Goal: Information Seeking & Learning: Learn about a topic

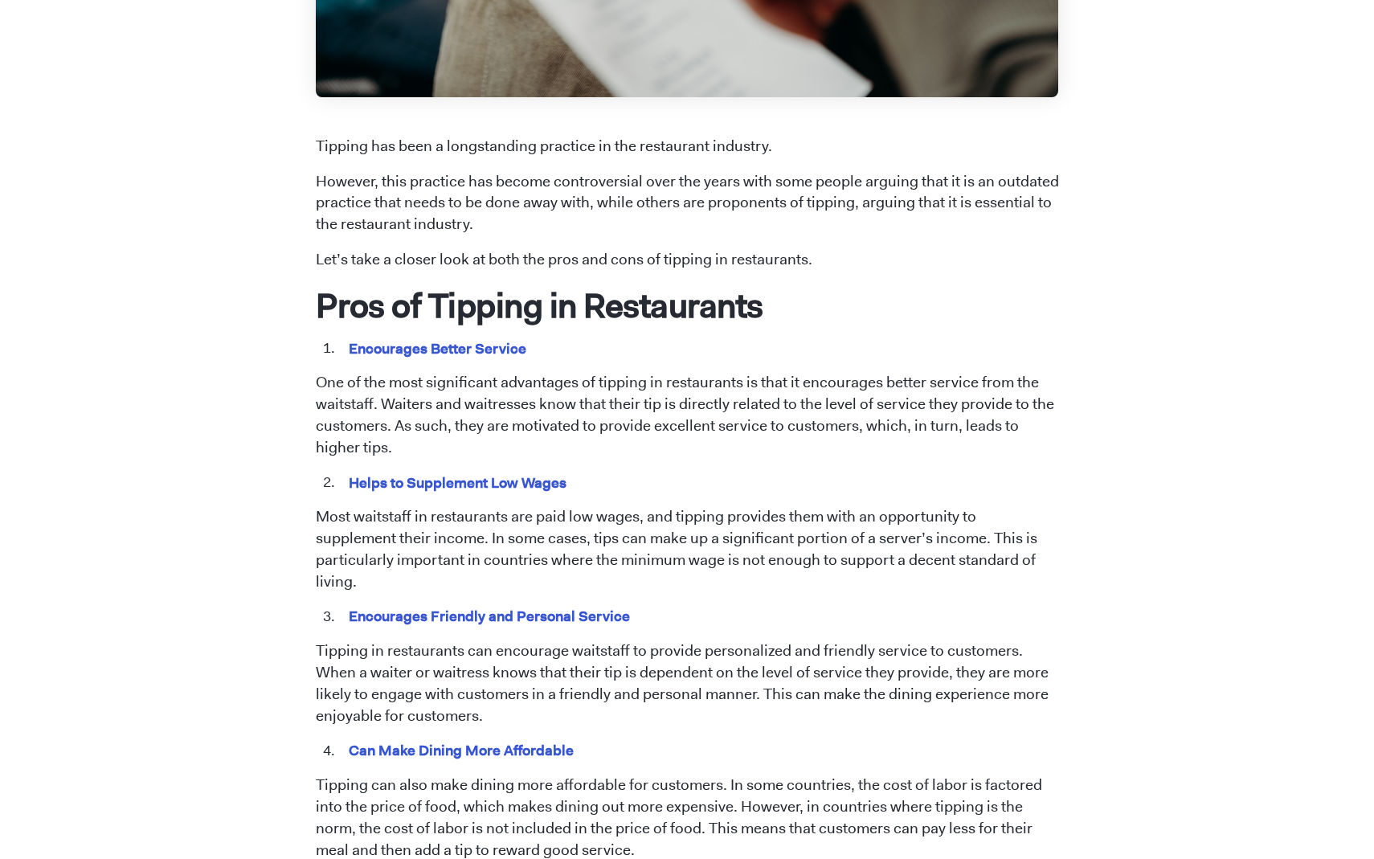
scroll to position [593, 0]
